Goal: Find specific page/section: Find specific page/section

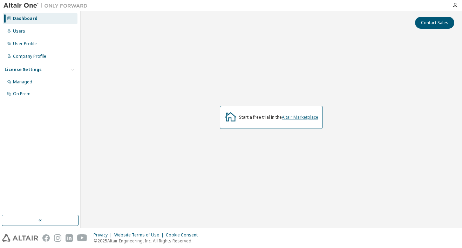
click at [310, 120] on link "Altair Marketplace" at bounding box center [300, 117] width 36 height 6
click at [46, 81] on div "Managed" at bounding box center [40, 81] width 75 height 11
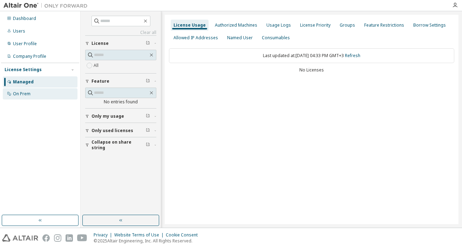
click at [41, 93] on div "On Prem" at bounding box center [40, 93] width 75 height 11
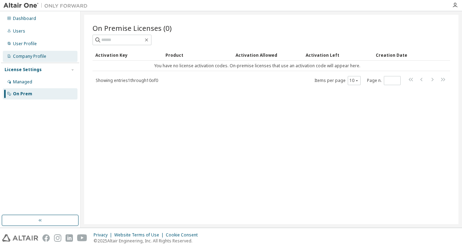
click at [41, 57] on div "Company Profile" at bounding box center [29, 57] width 33 height 6
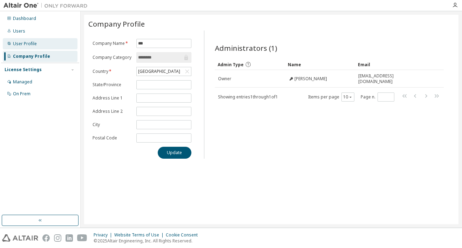
click at [39, 47] on div "User Profile" at bounding box center [40, 43] width 75 height 11
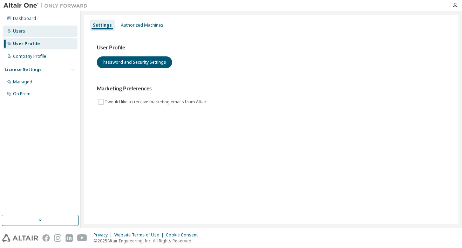
click at [39, 35] on div "Users" at bounding box center [40, 31] width 75 height 11
